Goal: Task Accomplishment & Management: Use online tool/utility

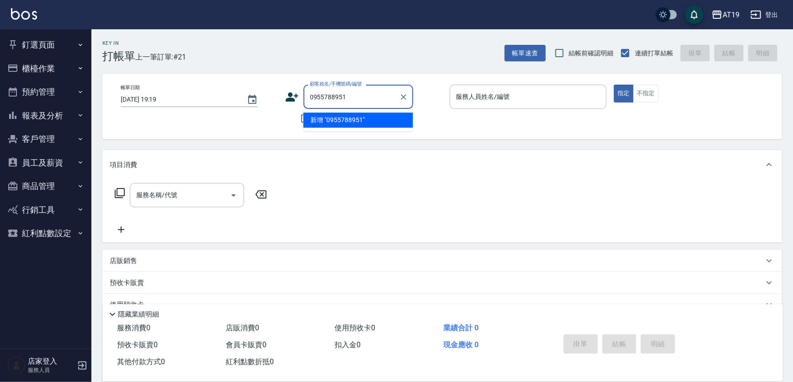
type input "0955788951"
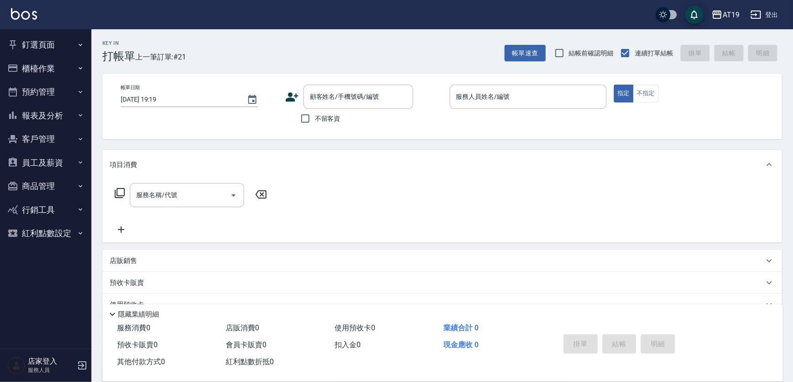
click at [292, 91] on icon at bounding box center [292, 97] width 14 height 14
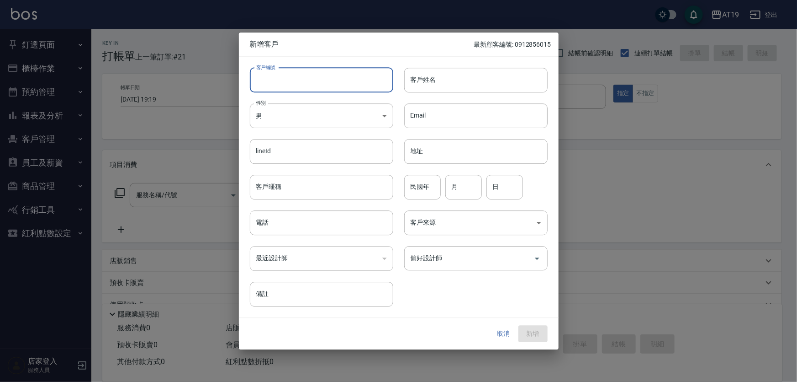
paste input "0955788951"
click at [313, 78] on input "客戶編號" at bounding box center [321, 80] width 143 height 25
type input "0955788951"
click at [290, 230] on input "電話" at bounding box center [321, 222] width 143 height 25
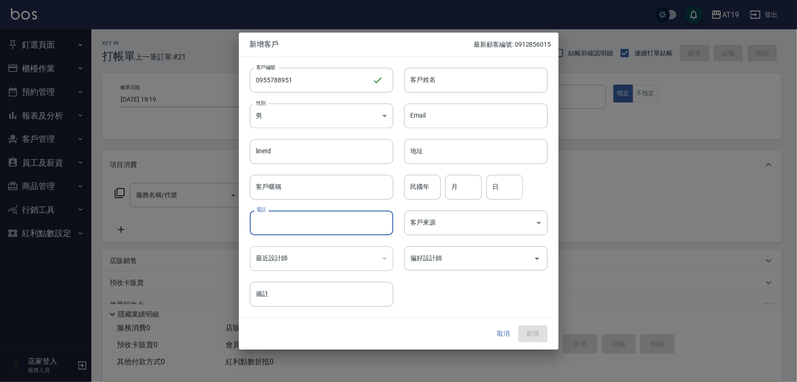
paste input "0955788951"
type input "0955788951"
click at [284, 121] on body "AT19 登出 釘選頁面 打帳單 帳單列表 排班表 現場電腦打卡 店家日報表 互助日報表 設計師日報表 櫃檯作業 打帳單 帳單列表 現金收支登錄 高階收支登錄…" at bounding box center [398, 233] width 797 height 467
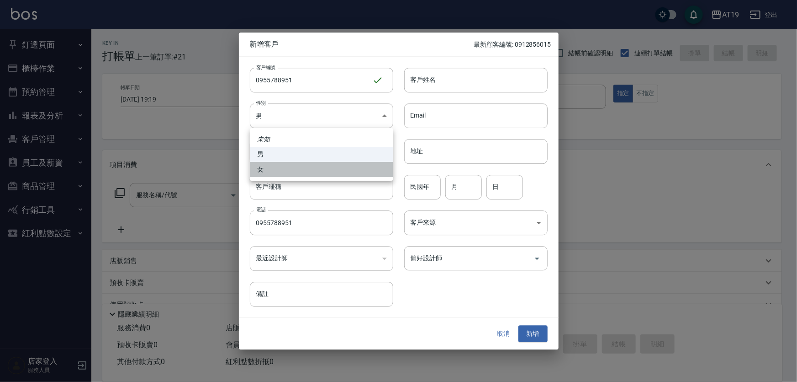
click at [286, 168] on li "女" at bounding box center [321, 169] width 143 height 15
type input "[DEMOGRAPHIC_DATA]"
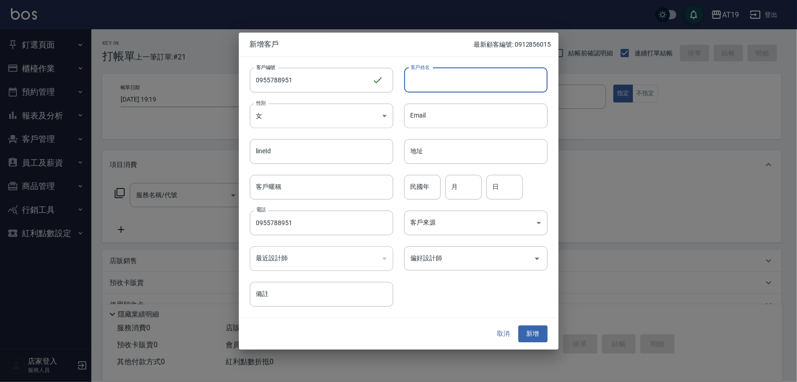
click at [436, 74] on input "客戶姓名" at bounding box center [475, 80] width 143 height 25
type input "[PERSON_NAME]"
type input "01"
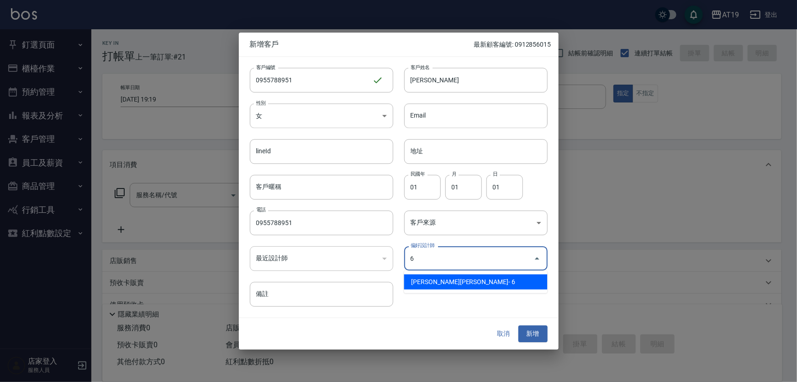
type input "[PERSON_NAME][PERSON_NAME]"
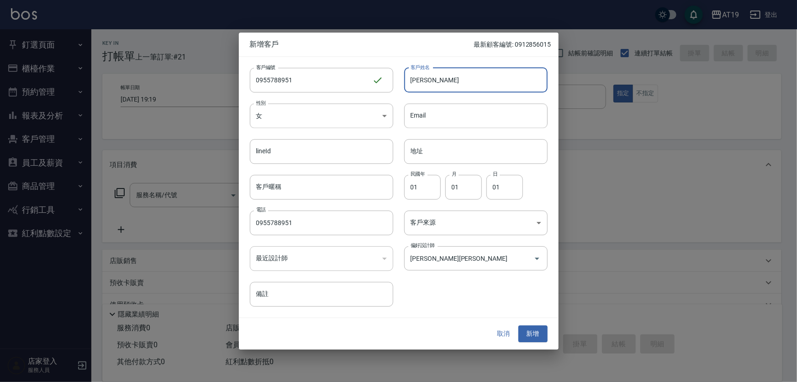
drag, startPoint x: 433, startPoint y: 79, endPoint x: 400, endPoint y: 87, distance: 33.9
click at [400, 87] on div "客戶姓名 [PERSON_NAME]姓名" at bounding box center [470, 75] width 154 height 36
click at [530, 334] on button "新增" at bounding box center [533, 333] width 29 height 17
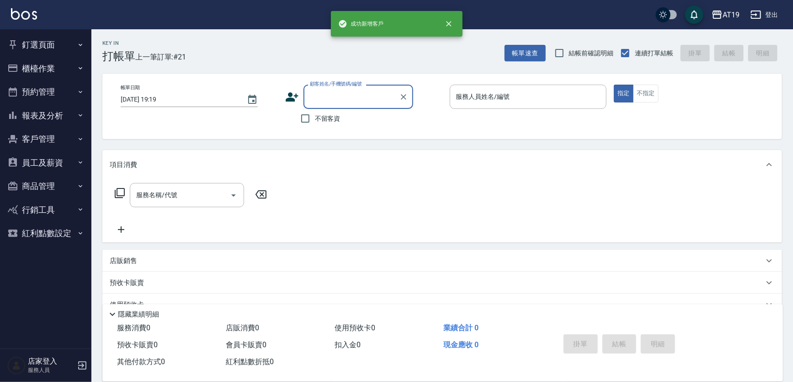
click at [311, 97] on input "顧客姓名/手機號碼/編號" at bounding box center [352, 97] width 88 height 16
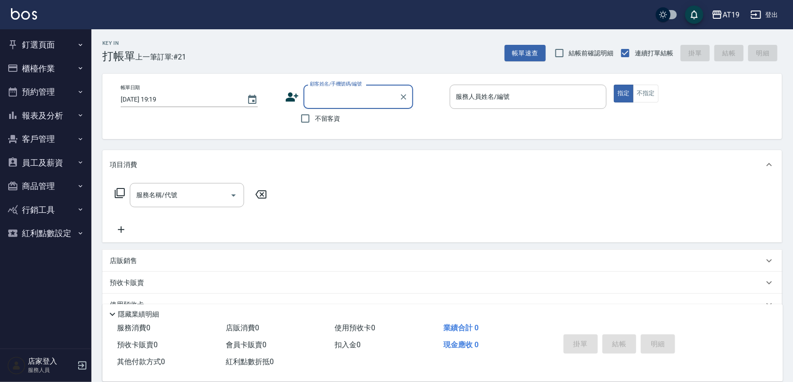
paste input "[PERSON_NAME]"
type input "[PERSON_NAME]/0955788951/0955788951"
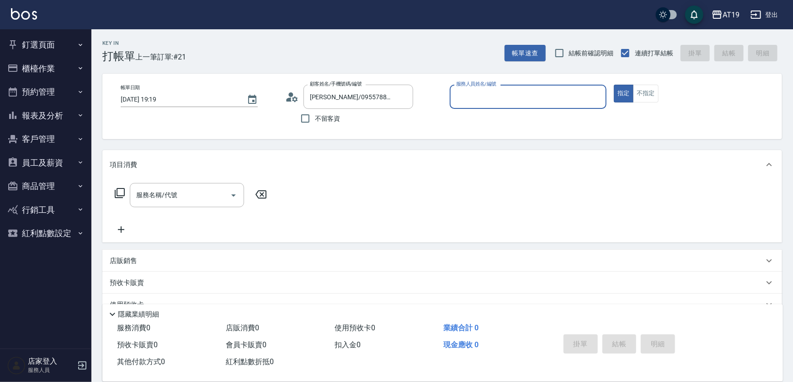
click at [614, 85] on button "指定" at bounding box center [624, 94] width 20 height 18
type button "true"
type input "[PERSON_NAME]- 6"
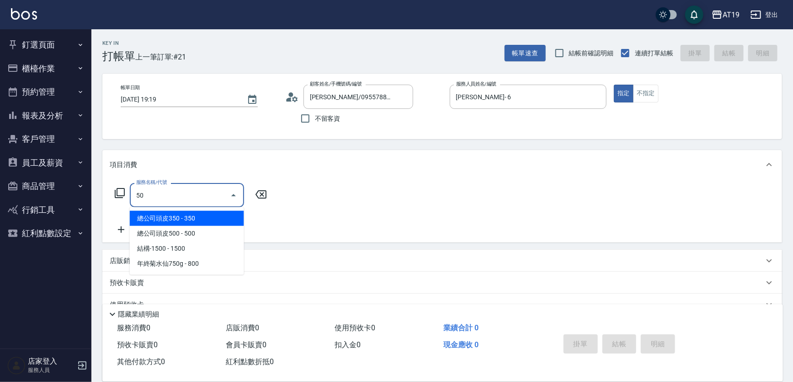
type input "501"
type input "100"
type input "染髮(501)"
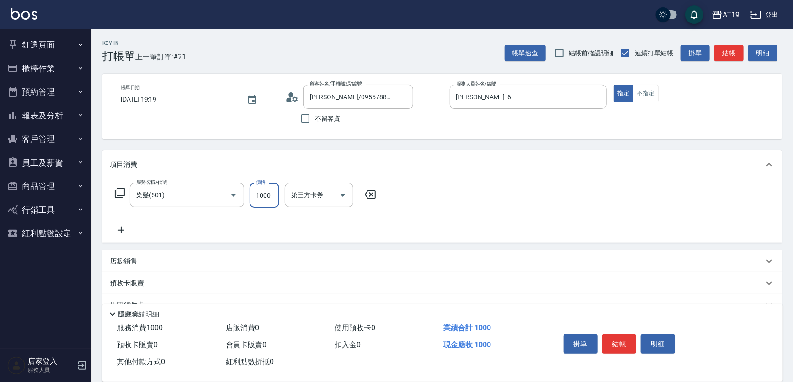
type input "0"
type input "249"
type input "240"
type input "2499"
type input "7"
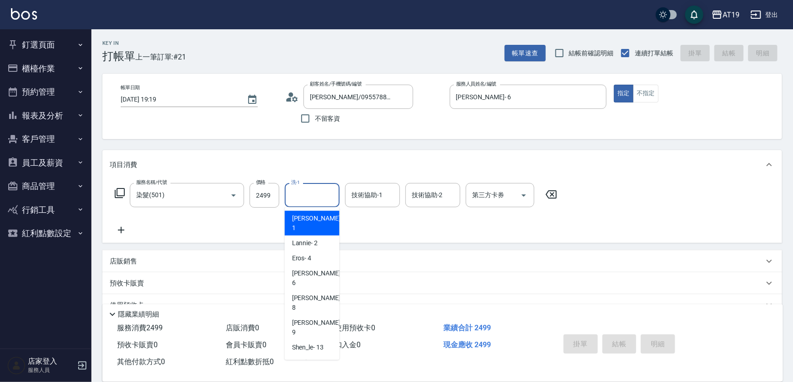
type input "[DATE] 20:13"
type input "0"
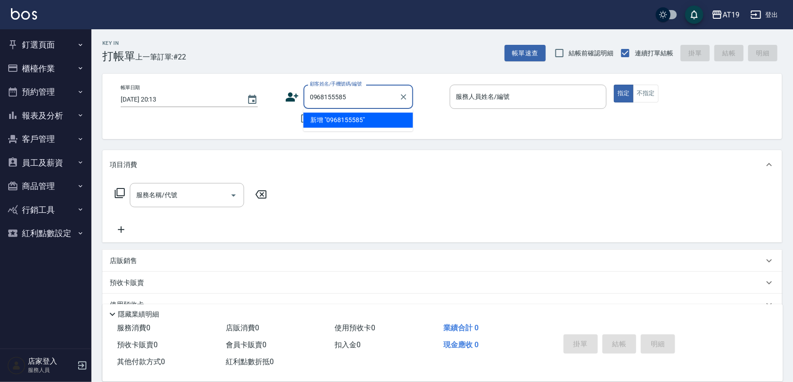
type input "0968155585"
click at [283, 104] on div "帳單日期 [DATE] 20:13 顧客姓名/手機號碼/編號 顧客姓名/手機號碼/編號 不留客資 服務人員姓名/編號 服務人員姓名/編號 指定 不指定" at bounding box center [442, 106] width 658 height 43
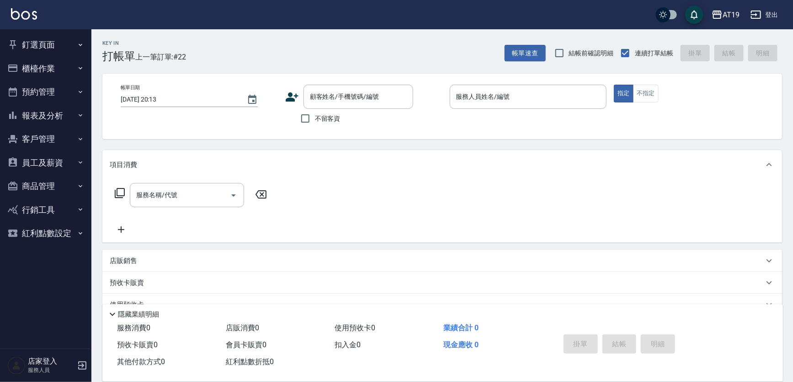
click at [292, 95] on icon at bounding box center [292, 96] width 13 height 9
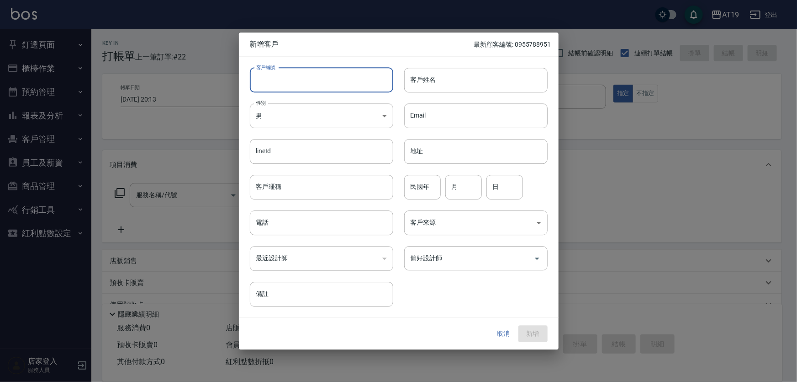
click at [301, 88] on input "客戶編號" at bounding box center [321, 80] width 143 height 25
paste input "0968155585"
type input "0968155585"
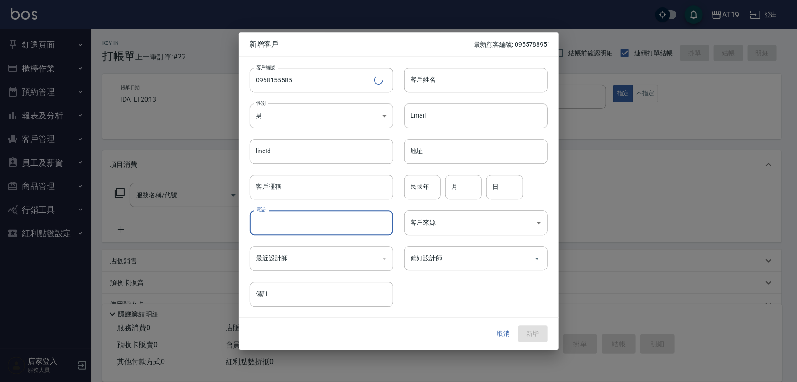
paste input "0968155585"
click at [295, 218] on input "0968155585" at bounding box center [321, 222] width 143 height 25
type input "0968155585"
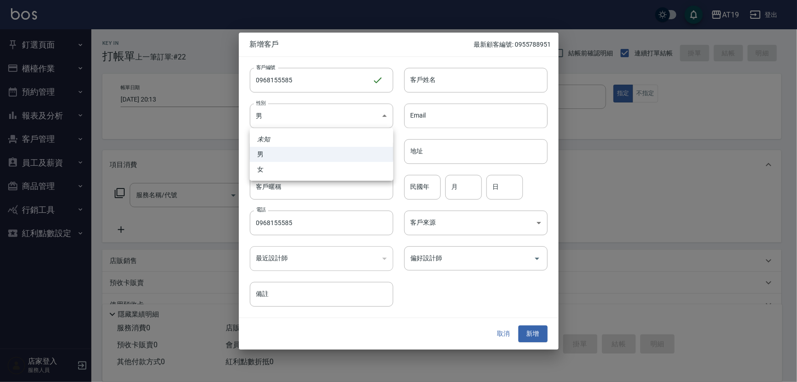
drag, startPoint x: 288, startPoint y: 118, endPoint x: 292, endPoint y: 155, distance: 37.2
click at [289, 126] on body "AT19 登出 釘選頁面 打帳單 帳單列表 排班表 現場電腦打卡 店家日報表 互助日報表 設計師日報表 櫃檯作業 打帳單 帳單列表 現金收支登錄 高階收支登錄…" at bounding box center [398, 233] width 797 height 467
drag, startPoint x: 293, startPoint y: 169, endPoint x: 375, endPoint y: 118, distance: 96.0
click at [298, 165] on li "女" at bounding box center [321, 169] width 143 height 15
type input "[DEMOGRAPHIC_DATA]"
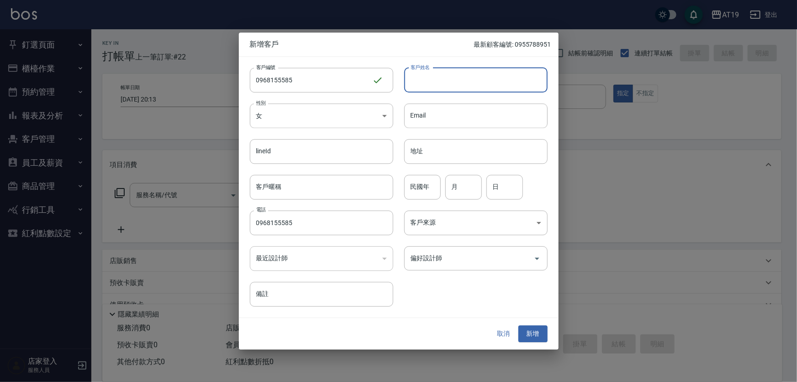
drag, startPoint x: 420, startPoint y: 82, endPoint x: 410, endPoint y: 23, distance: 60.3
click at [420, 78] on input "客戶姓名" at bounding box center [475, 80] width 143 height 25
type input "林美君"
type input "0"
type input "72"
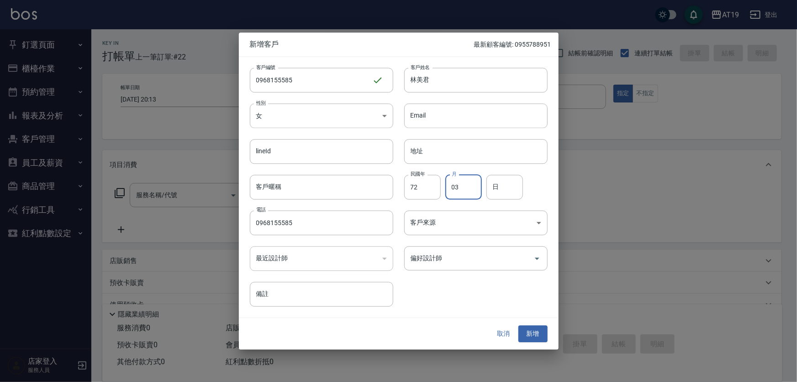
type input "03"
type input "18"
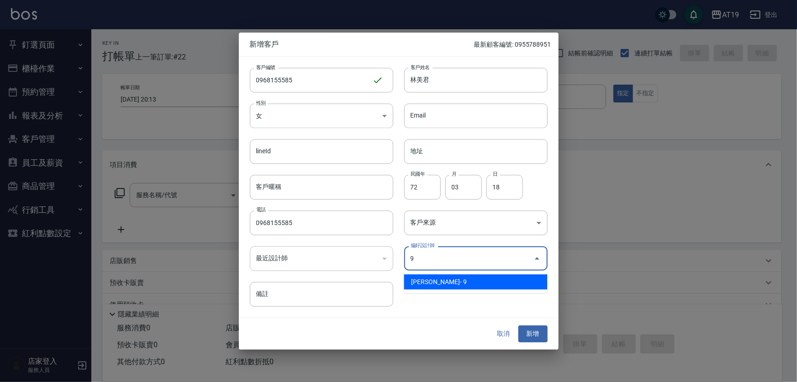
type input "[PERSON_NAME][PERSON_NAME]"
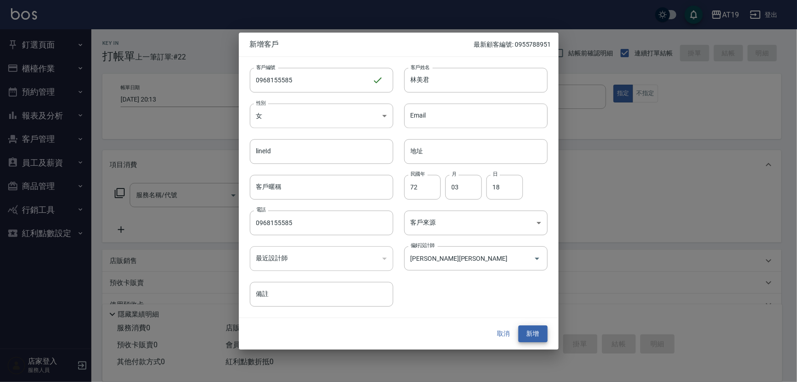
click at [519, 325] on button "新增" at bounding box center [533, 333] width 29 height 17
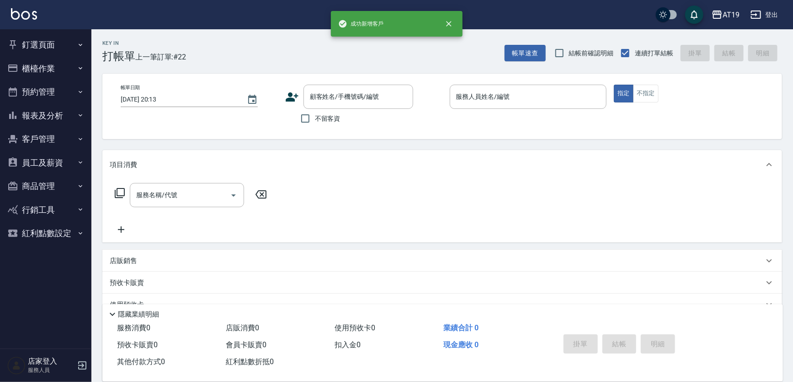
click at [435, 68] on div "Key In 打帳單 上一筆訂單:#22 帳單速查 結帳前確認明細 連續打單結帳 掛單 結帳 明細 帳單日期 [DATE] 20:13 顧客姓名/手機號碼/編…" at bounding box center [441, 248] width 701 height 438
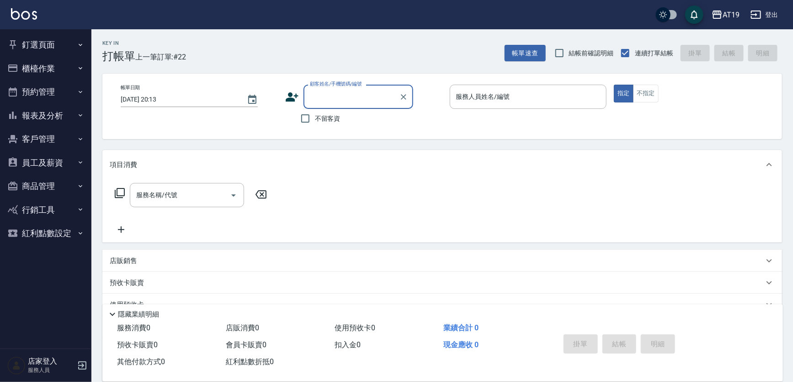
click at [352, 99] on input "顧客姓名/手機號碼/編號" at bounding box center [352, 97] width 88 height 16
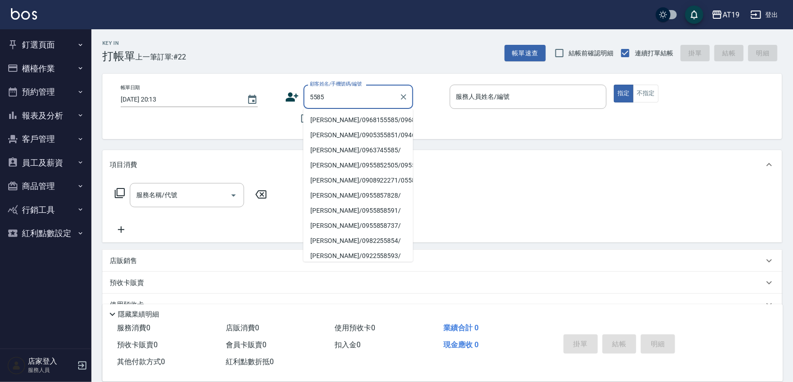
type input "[PERSON_NAME]/0968155585/0968155585"
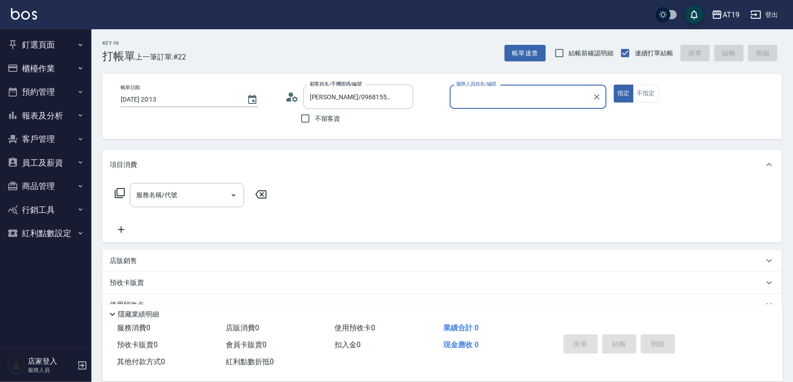
type input "[PERSON_NAME]- 9"
click at [614, 85] on button "指定" at bounding box center [624, 94] width 20 height 18
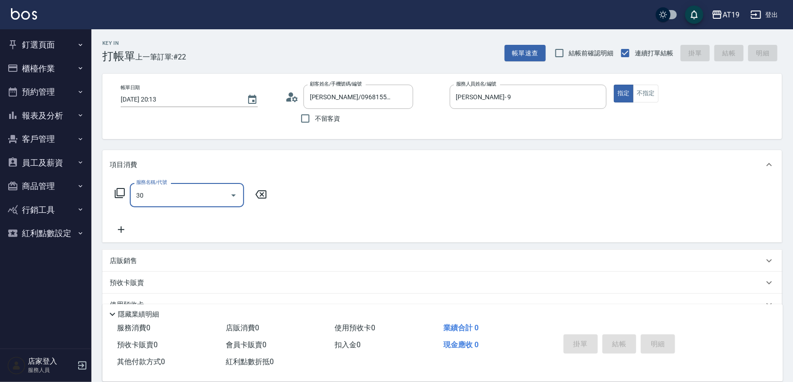
type input "301"
type input "150"
type input "燙髮(301)"
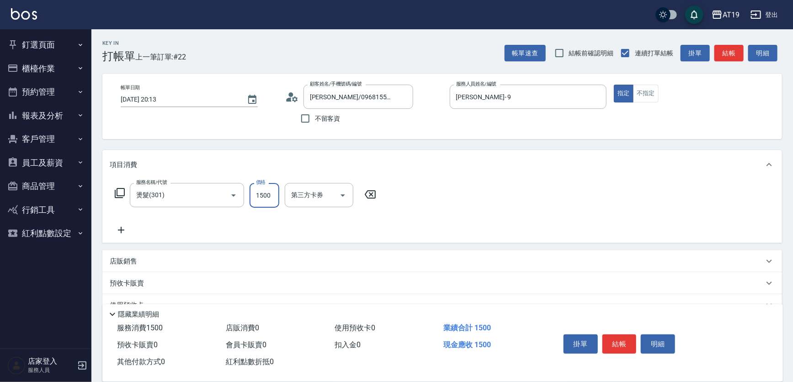
type input "1"
type input "0"
type input "188"
type input "10"
type input "1880"
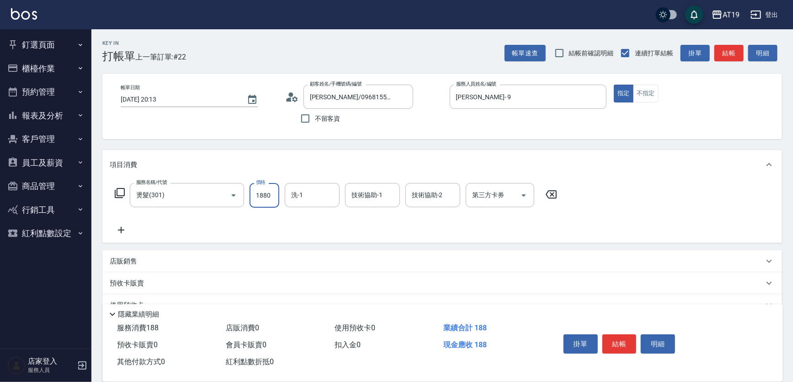
type input "180"
type input "1880"
type input "Chanel-54"
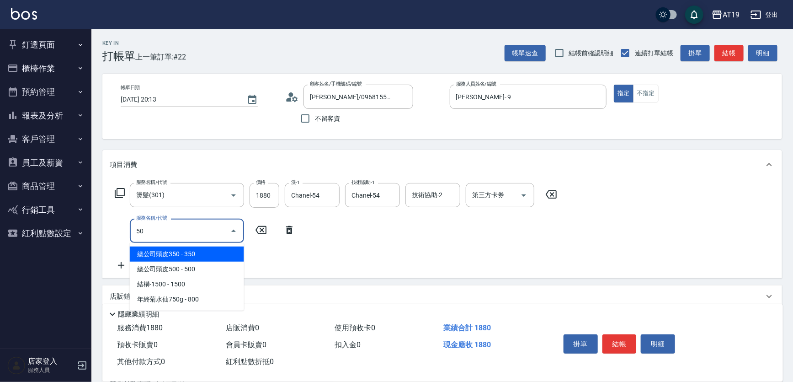
type input "501"
type input "280"
type input "染髮(501)"
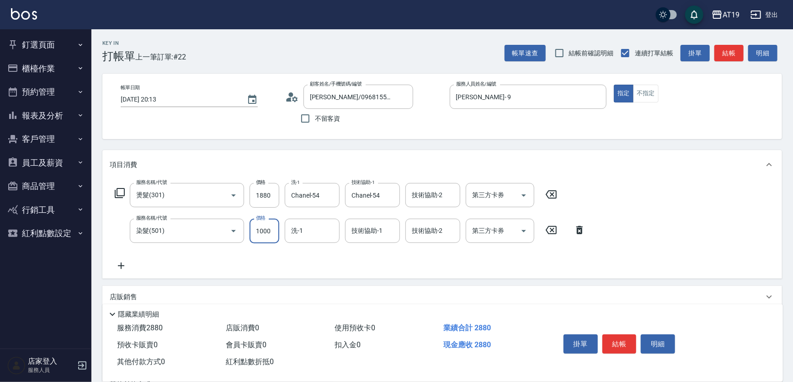
type input "1"
type input "180"
type input "159"
type input "200"
type input "1599"
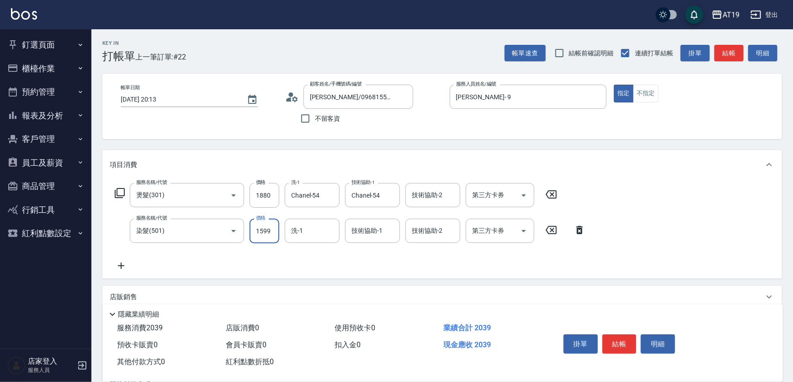
type input "340"
type input "1599"
type input "Orange-53"
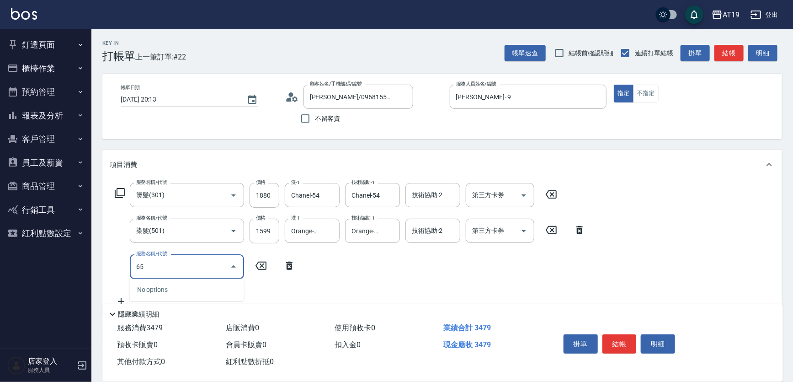
type input "657"
type input "490"
type input "自備護髮(鉑金)(657)"
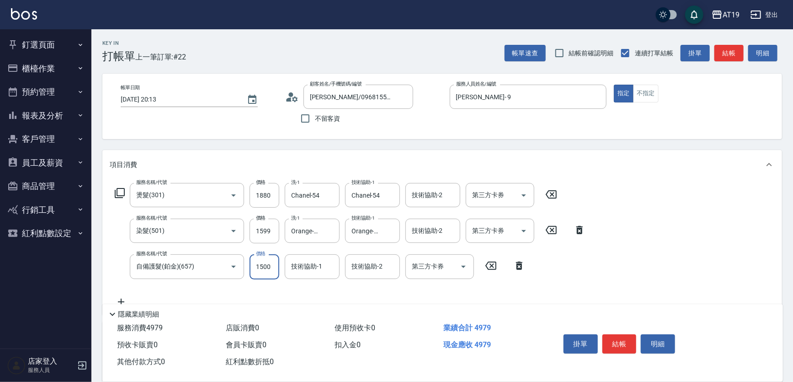
type input "2"
type input "340"
type input "200"
type input "540"
type input "2000"
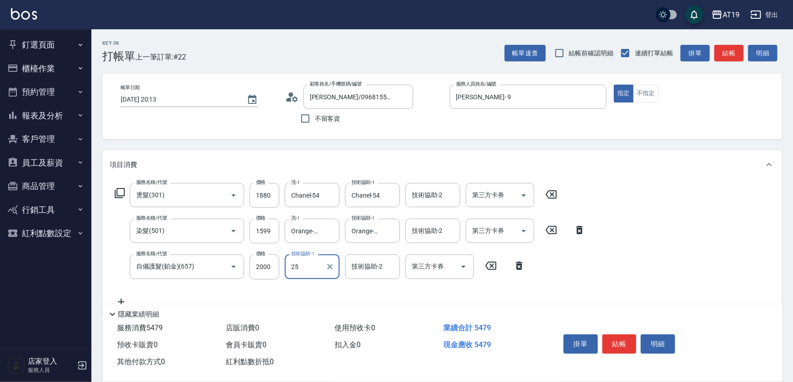
type input "2"
type input "Orange-53"
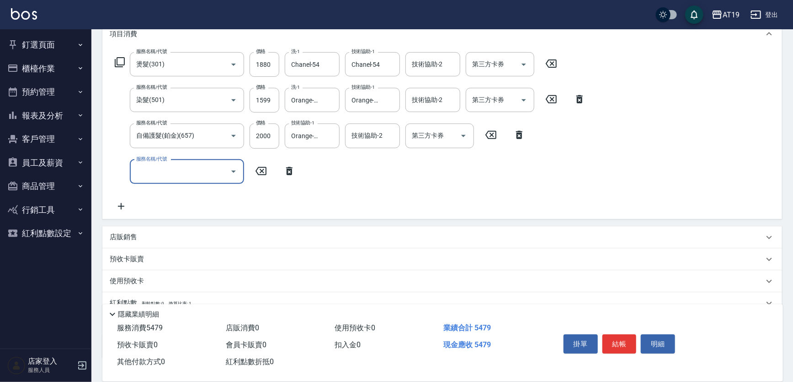
scroll to position [83, 0]
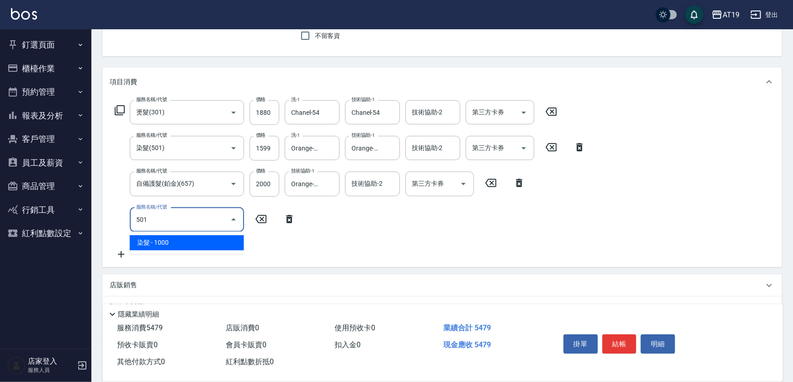
type input "501"
type input "640"
type input "染髮(501)"
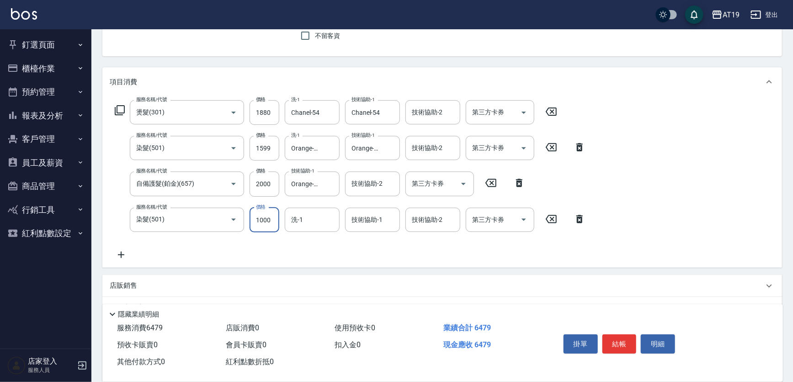
type input "1"
type input "540"
type input "188"
type input "560"
type input "1880"
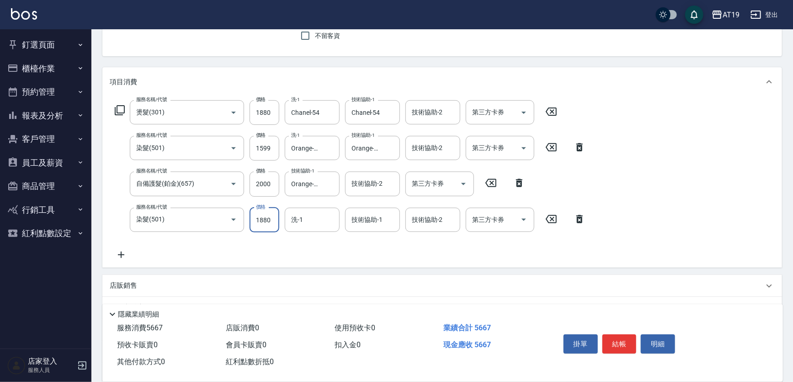
type input "730"
type input "1880"
type input "Chanel-54"
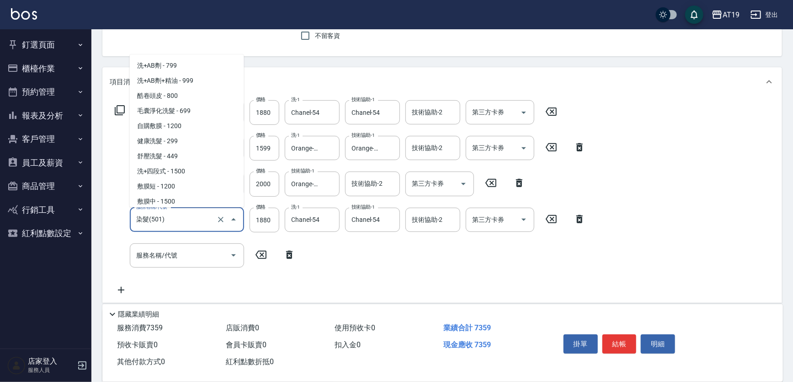
click at [174, 215] on input "染髮(501)" at bounding box center [174, 220] width 80 height 16
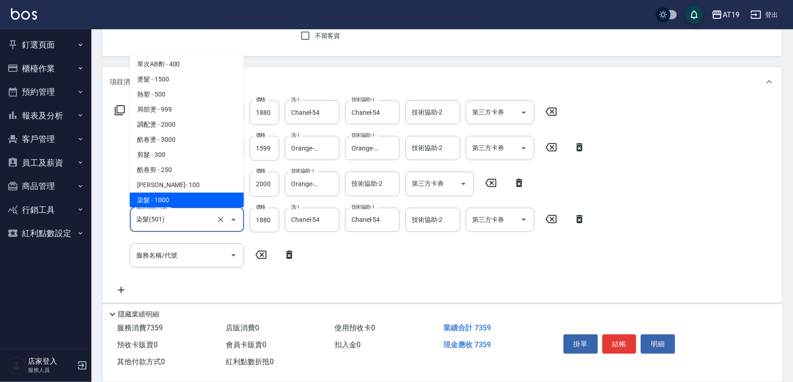
type input "3"
type input "540"
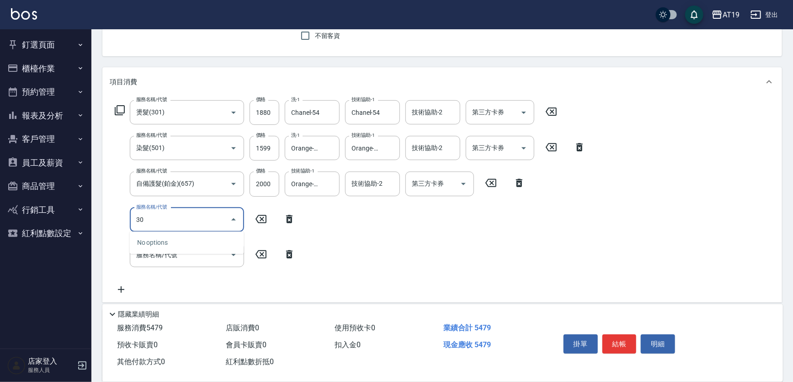
type input "301"
type input "690"
type input "燙髮(301)"
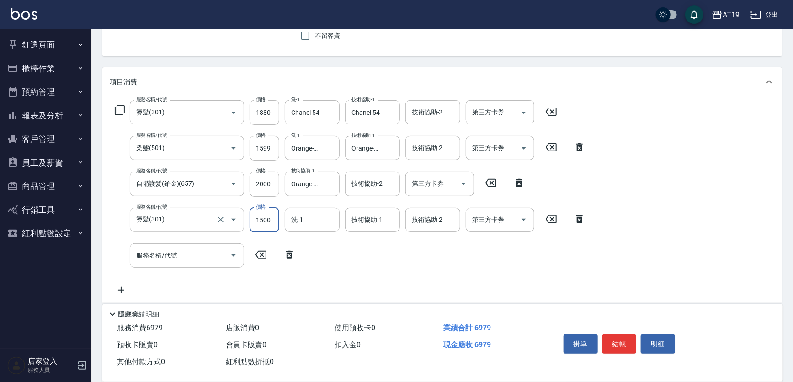
type input "1"
type input "540"
type input "188"
type input "560"
type input "1880"
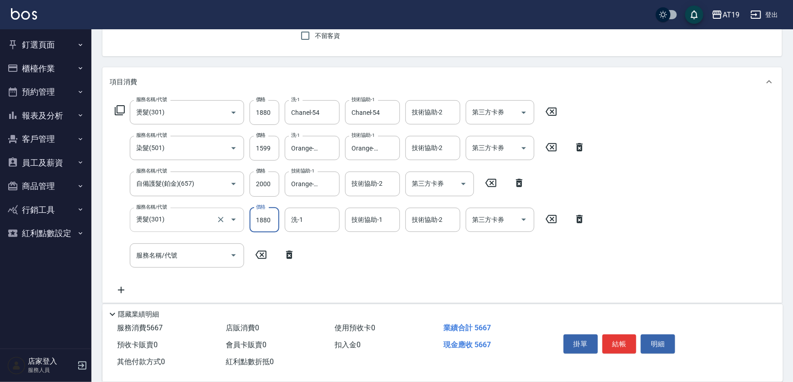
type input "730"
type input "1880"
type input "Chanel-54"
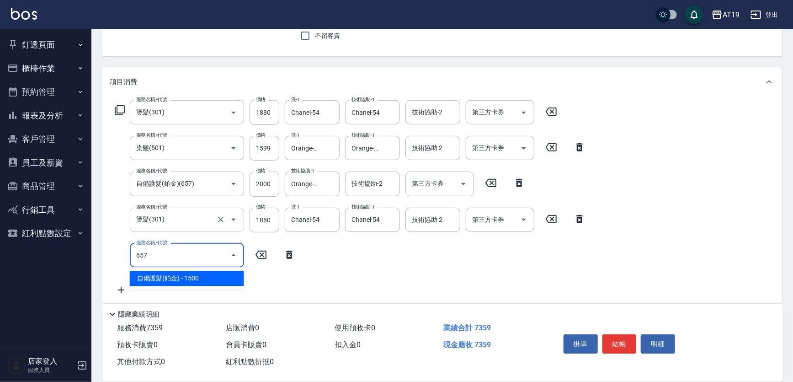
type input "657"
type input "880"
type input "自備護髮(鉑金)(657)"
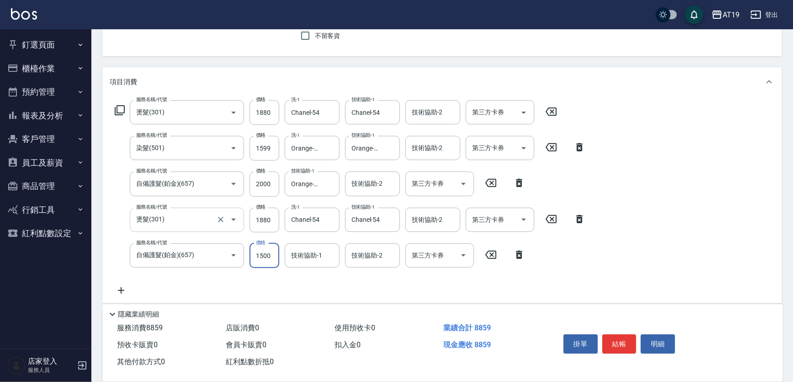
type input "2"
type input "730"
type input "250"
type input "980"
type input "2500"
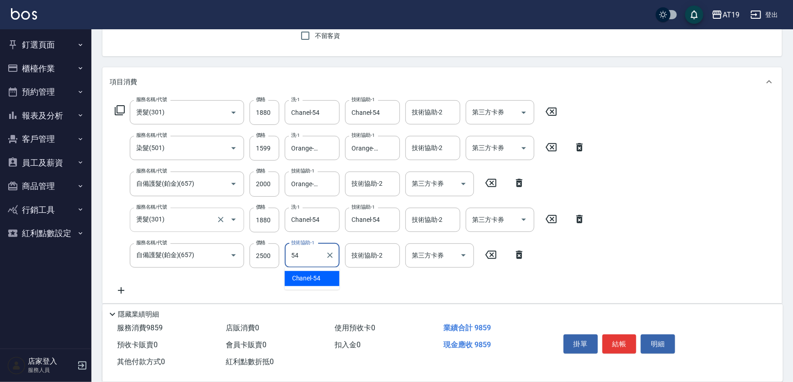
type input "Chanel-54"
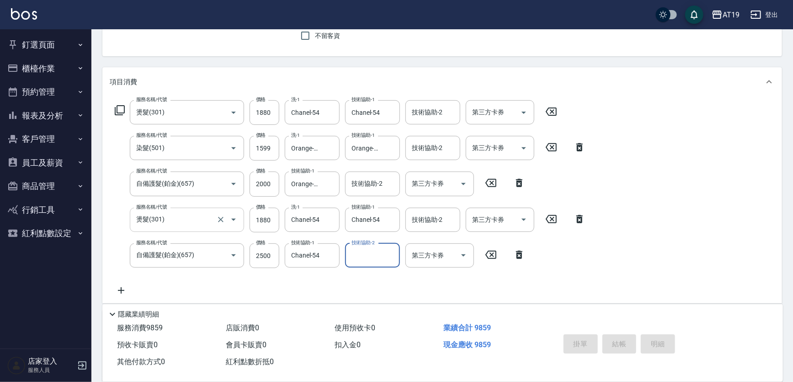
type input "[DATE] 20:57"
type input "0"
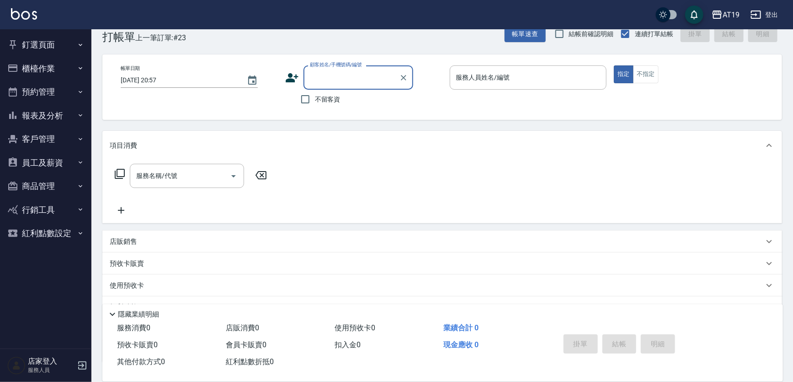
scroll to position [0, 0]
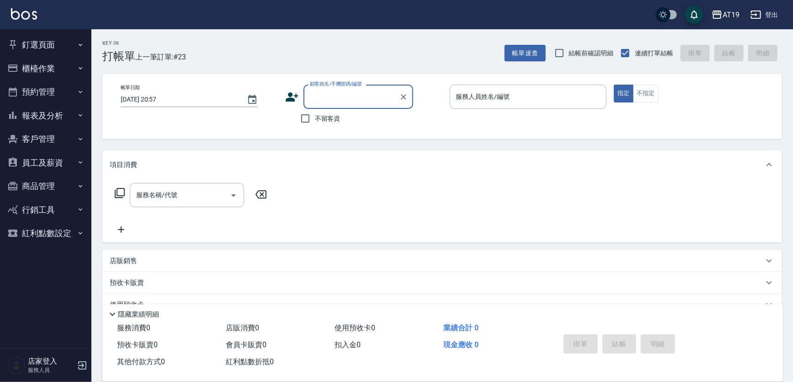
click at [339, 100] on input "顧客姓名/手機號碼/編號" at bounding box center [352, 97] width 88 height 16
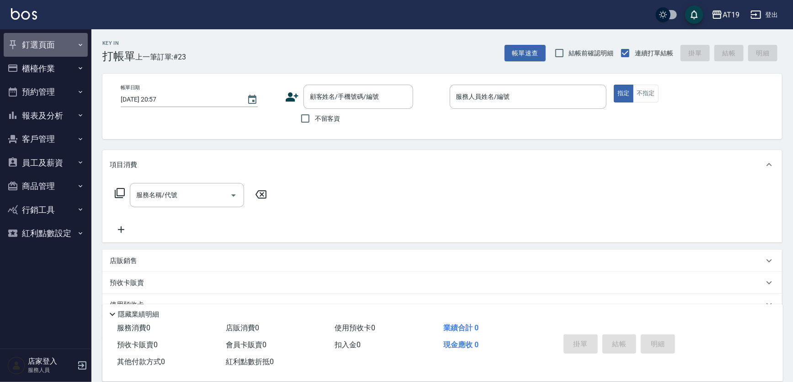
click at [30, 34] on button "釘選頁面" at bounding box center [46, 45] width 84 height 24
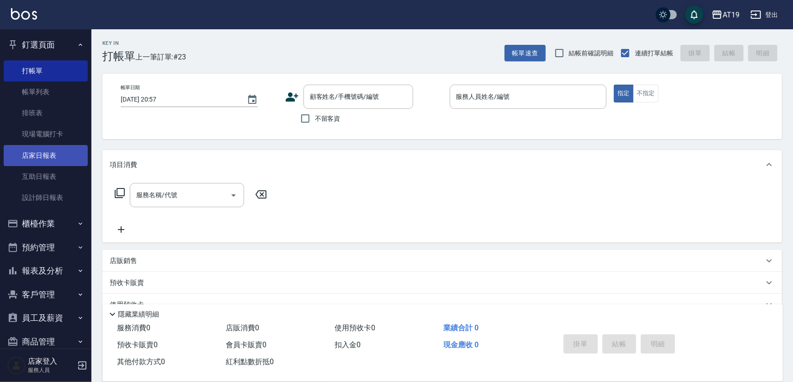
click at [43, 159] on link "店家日報表" at bounding box center [46, 155] width 84 height 21
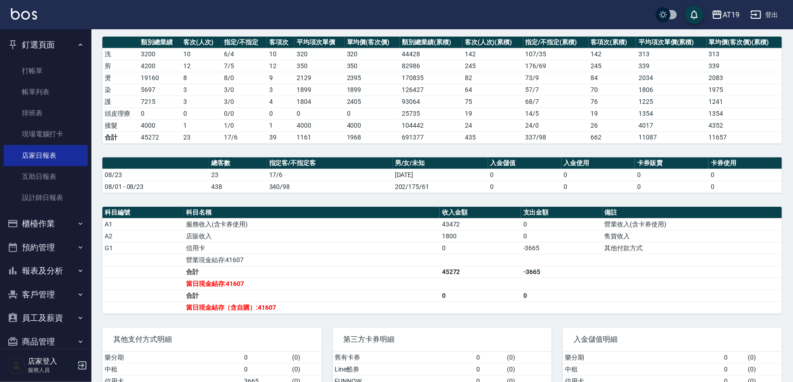
scroll to position [124, 0]
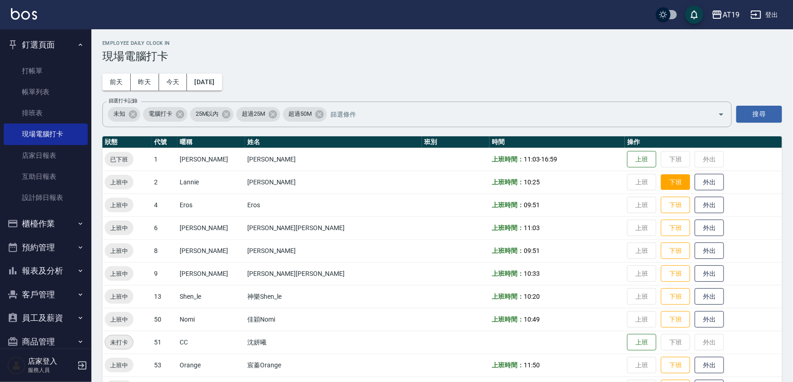
click at [661, 181] on button "下班" at bounding box center [675, 182] width 29 height 16
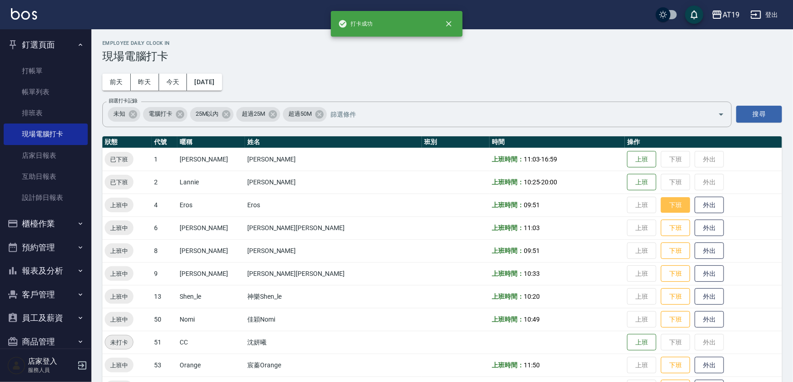
click at [661, 205] on button "下班" at bounding box center [675, 205] width 29 height 16
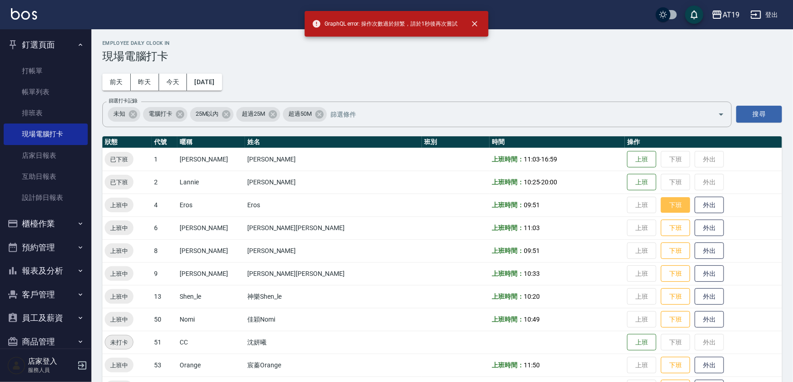
click at [661, 207] on button "下班" at bounding box center [675, 205] width 29 height 16
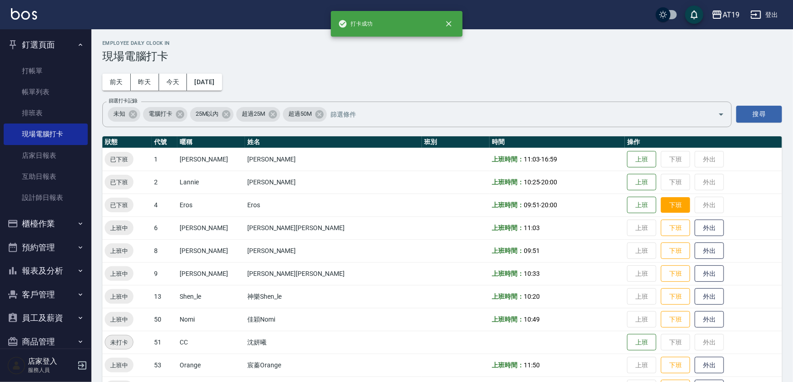
scroll to position [28, 0]
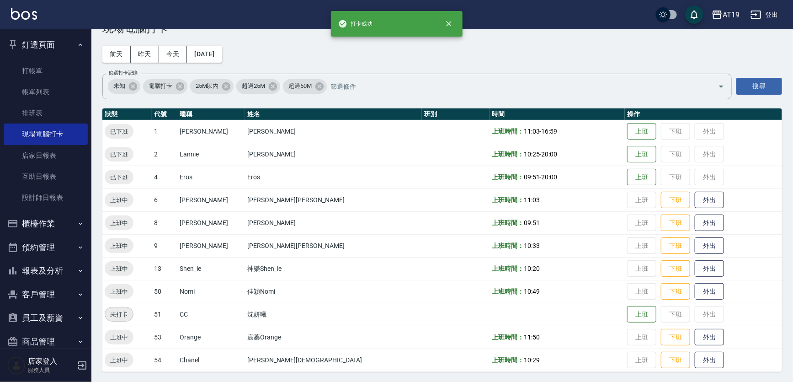
click at [638, 209] on td "上班 下班 外出" at bounding box center [703, 199] width 157 height 23
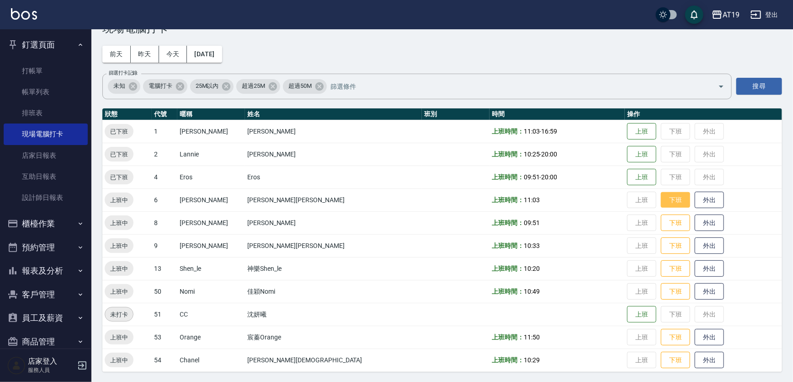
click at [661, 200] on button "下班" at bounding box center [675, 200] width 29 height 16
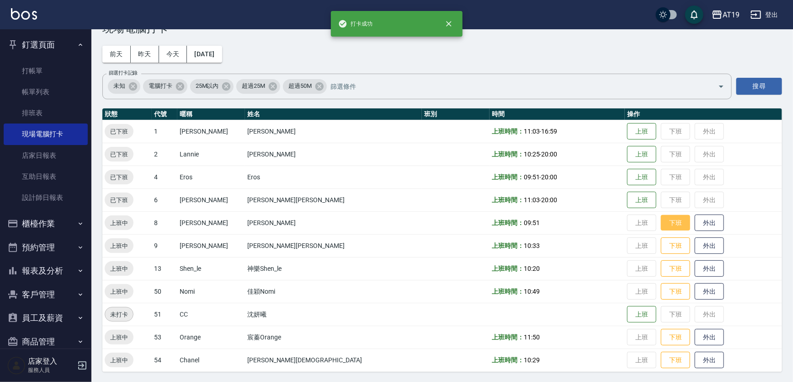
click at [661, 223] on button "下班" at bounding box center [675, 223] width 29 height 16
click at [638, 223] on td "上班 下班 外出" at bounding box center [703, 222] width 157 height 23
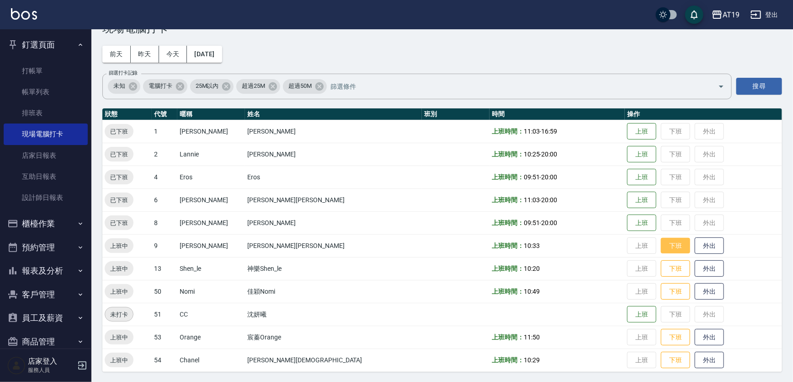
click at [661, 238] on button "下班" at bounding box center [675, 246] width 29 height 16
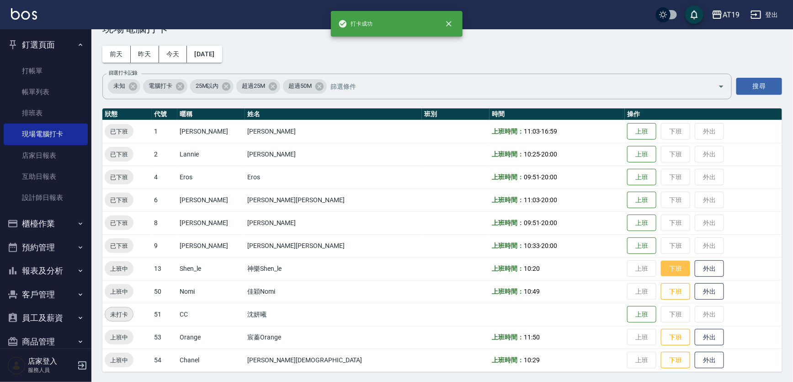
click at [661, 267] on button "下班" at bounding box center [675, 268] width 29 height 16
click at [661, 292] on button "下班" at bounding box center [675, 291] width 29 height 16
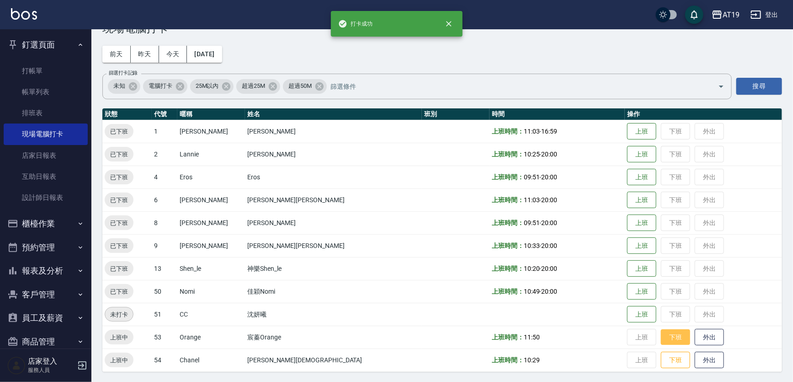
click at [661, 338] on button "下班" at bounding box center [675, 337] width 29 height 16
click at [661, 361] on button "下班" at bounding box center [675, 360] width 29 height 16
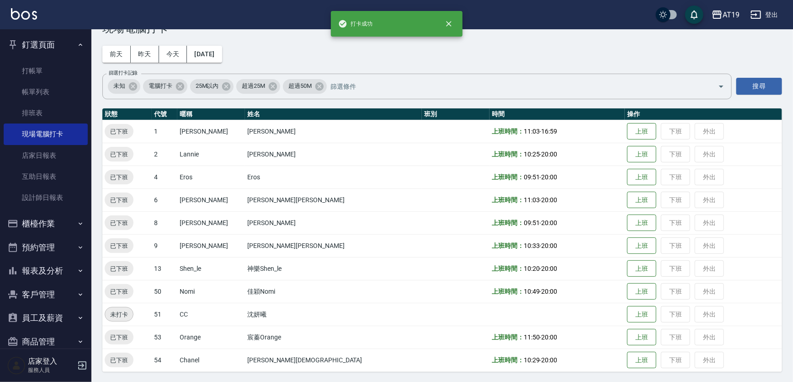
click at [563, 53] on div "Employee Daily Clock In 現場電腦打卡 前天 昨天 今天 2025/08/23 篩選打卡記錄 未知 電腦打卡 25M以內 超過25M 超…" at bounding box center [441, 191] width 701 height 381
